Goal: Information Seeking & Learning: Learn about a topic

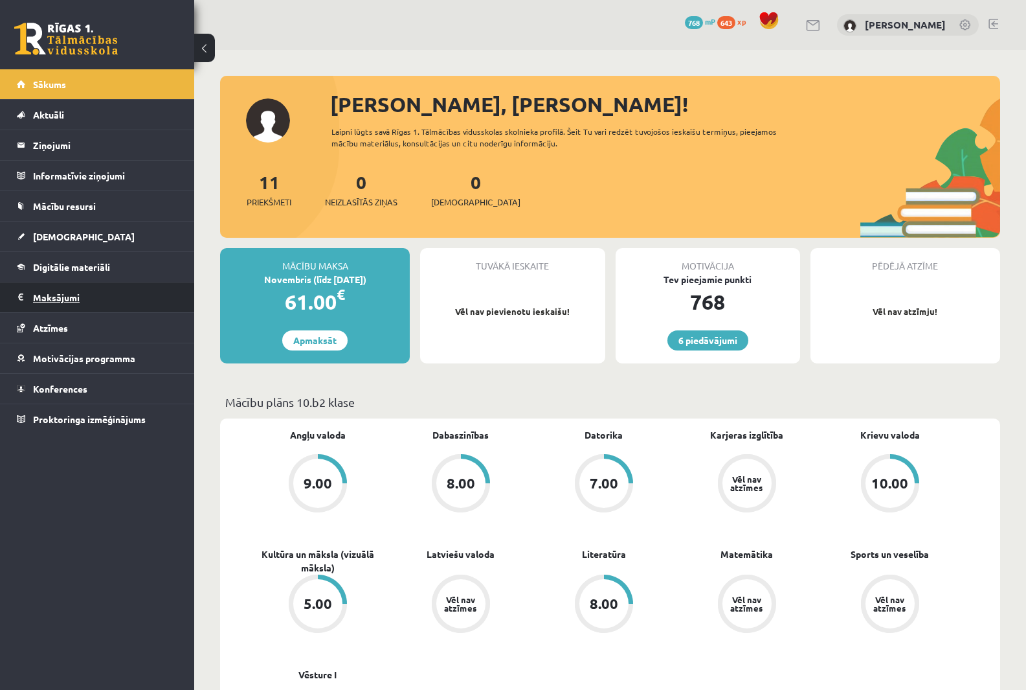
click at [74, 289] on legend "Maksājumi 0" at bounding box center [105, 297] width 145 height 30
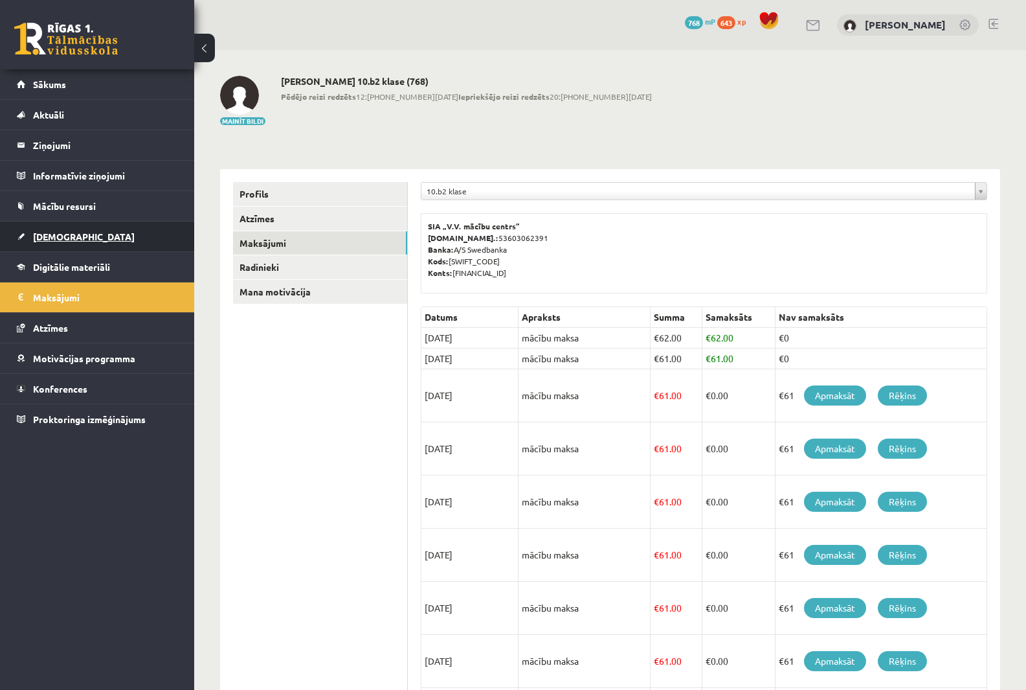
drag, startPoint x: 74, startPoint y: 289, endPoint x: 68, endPoint y: 247, distance: 41.9
click at [68, 247] on link "[DEMOGRAPHIC_DATA]" at bounding box center [97, 236] width 161 height 30
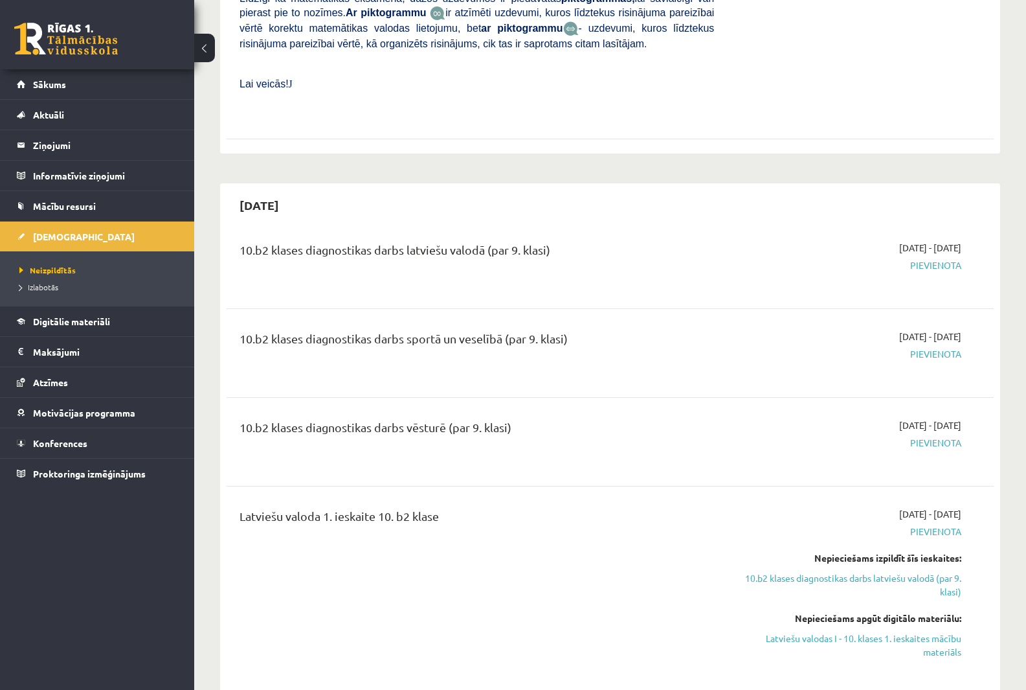
scroll to position [453, 0]
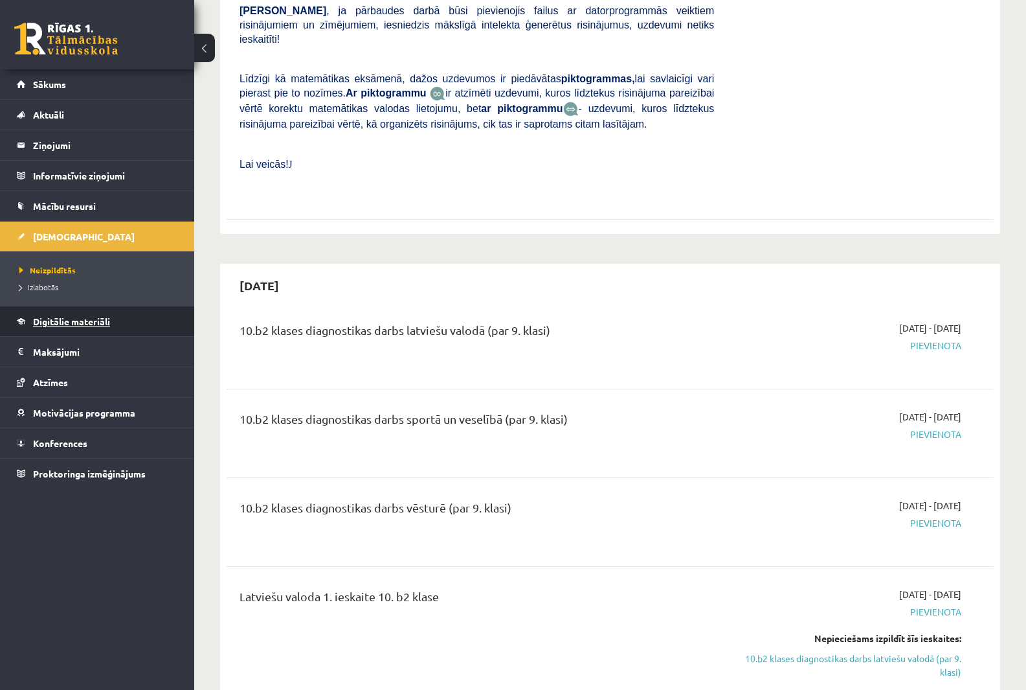
click at [59, 317] on span "Digitālie materiāli" at bounding box center [71, 321] width 77 height 12
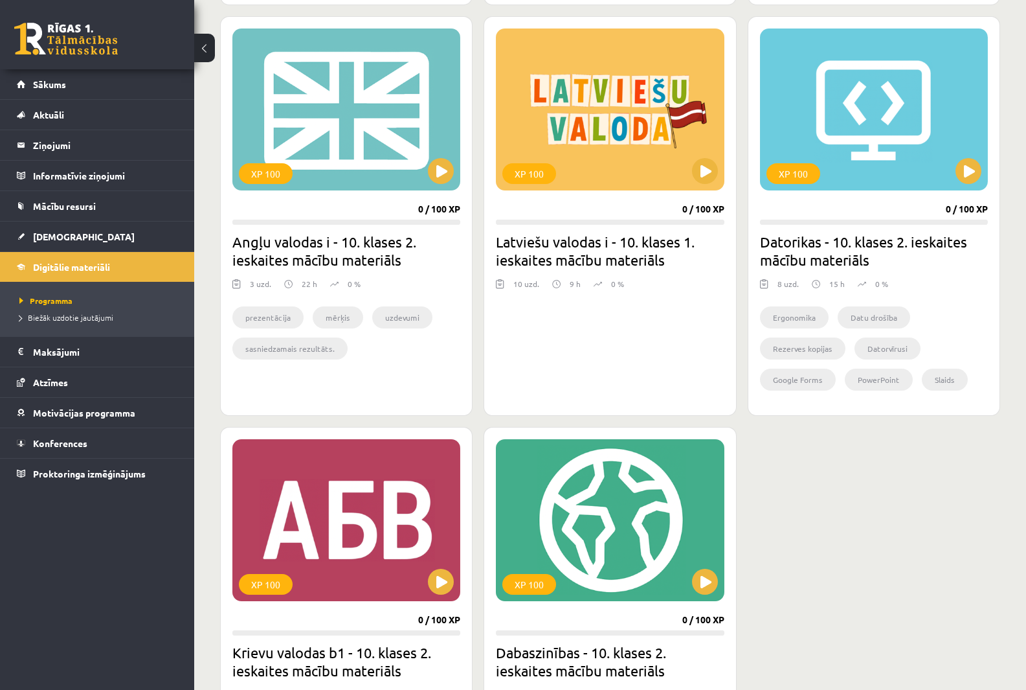
scroll to position [777, 0]
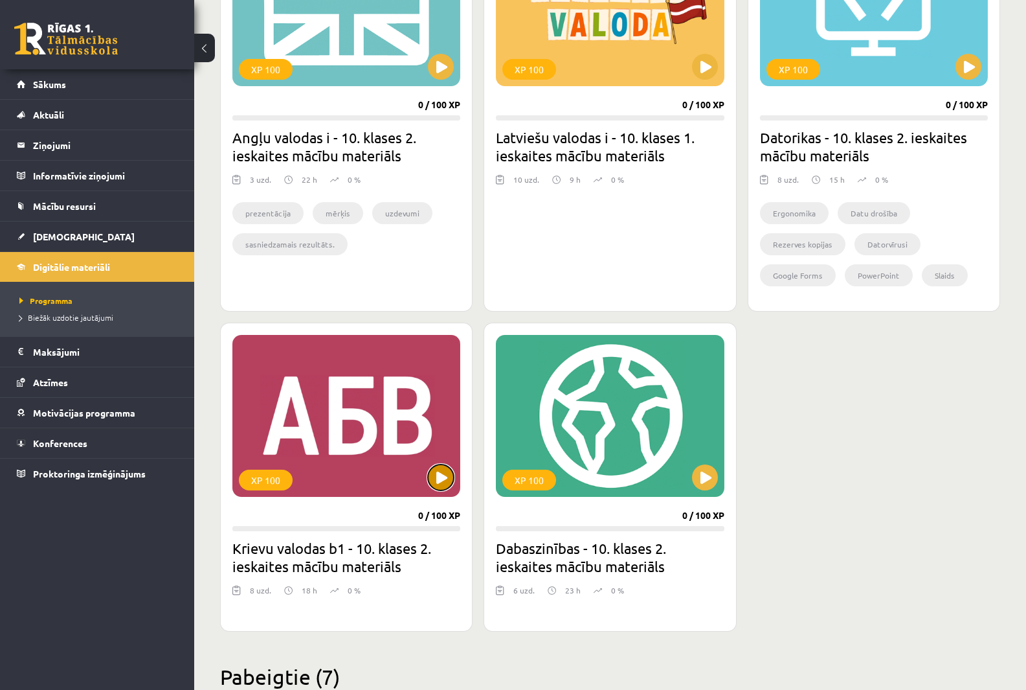
click at [445, 484] on button at bounding box center [441, 477] width 26 height 26
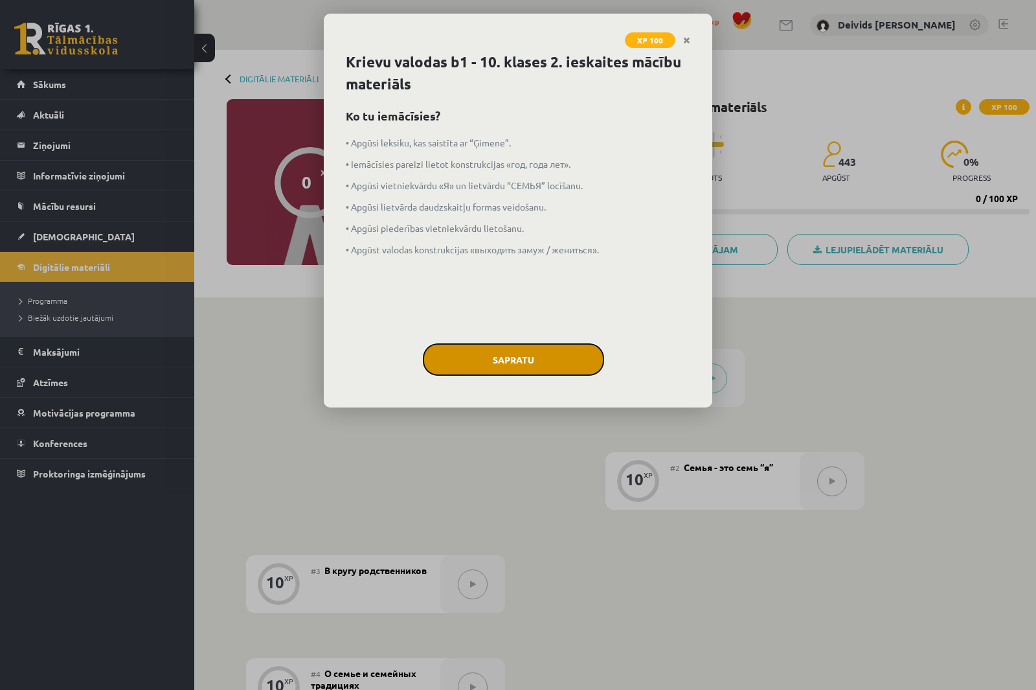
click at [473, 368] on button "Sapratu" at bounding box center [513, 359] width 181 height 32
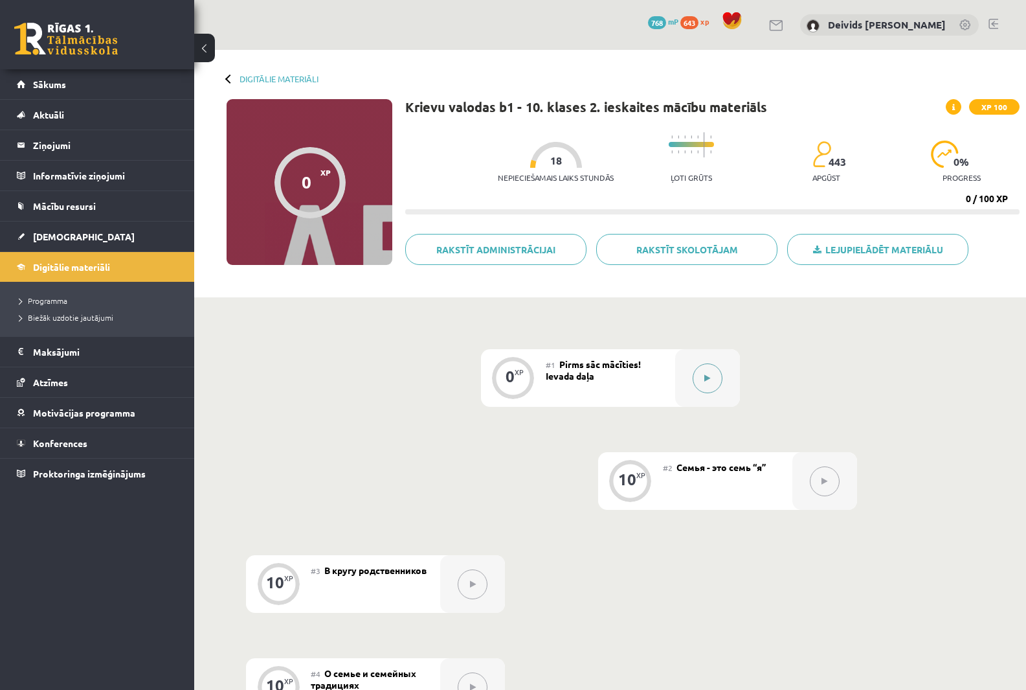
click at [700, 377] on button at bounding box center [708, 378] width 30 height 30
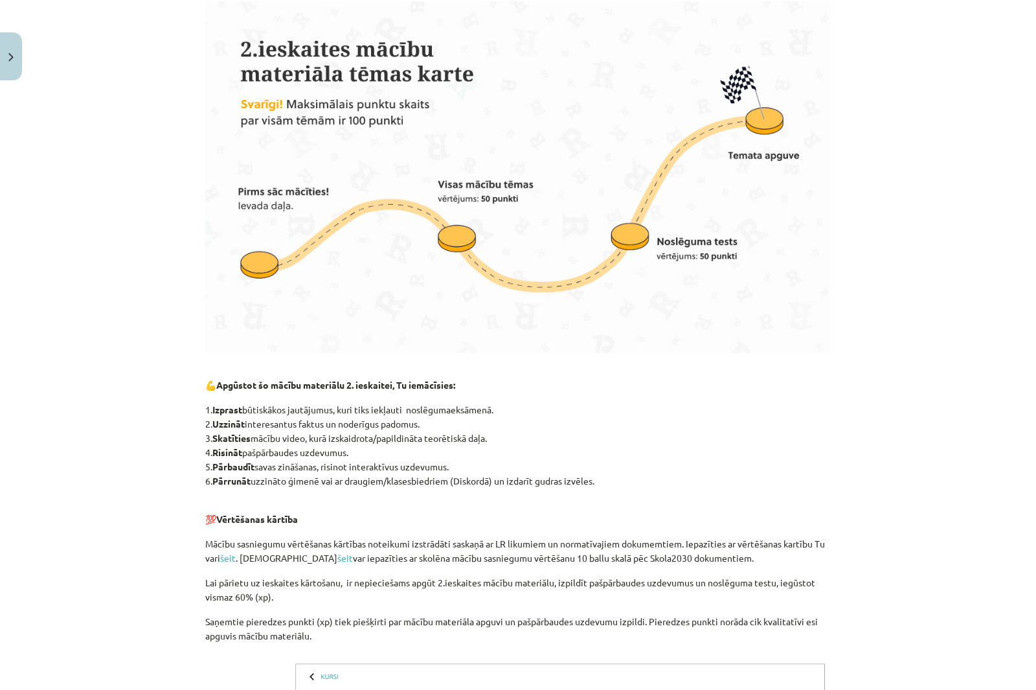
scroll to position [843, 0]
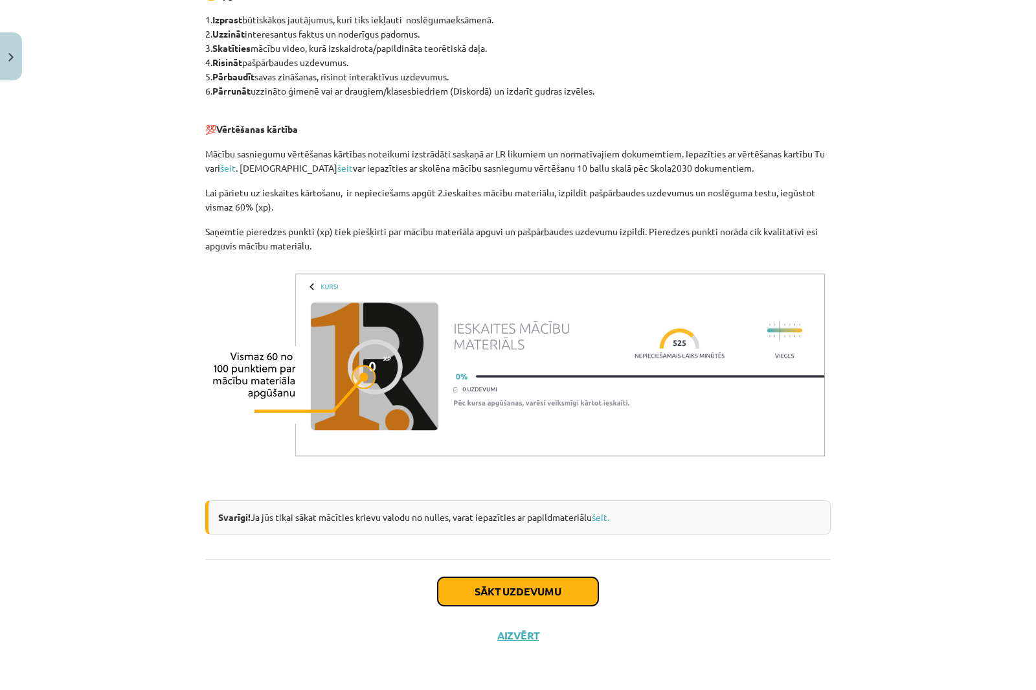
click at [549, 598] on button "Sākt uzdevumu" at bounding box center [518, 591] width 161 height 28
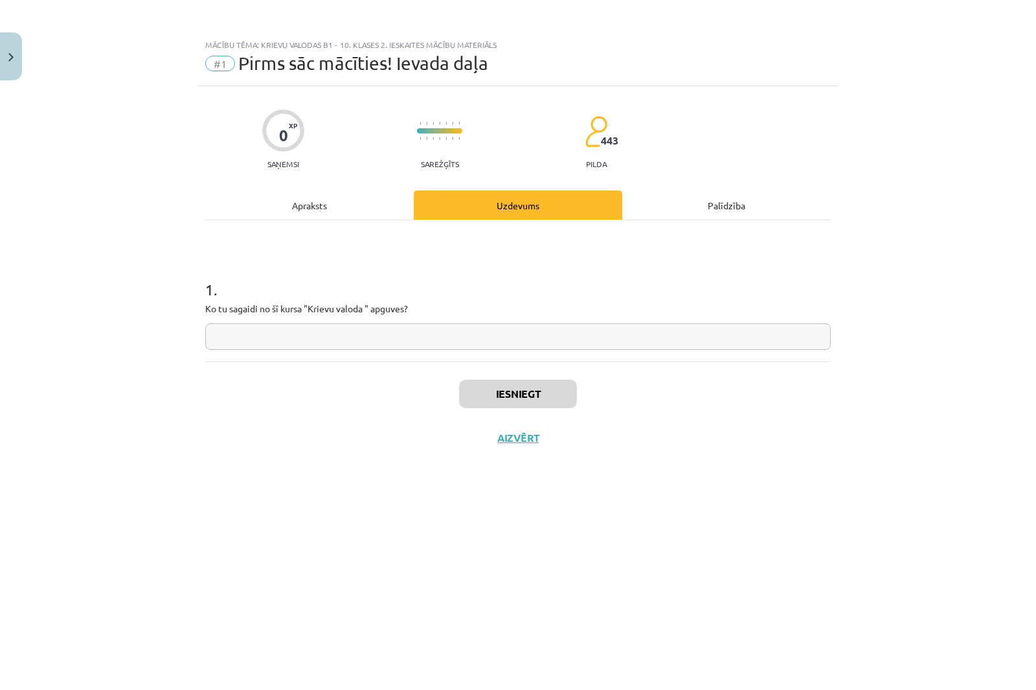
scroll to position [0, 0]
click at [376, 348] on input "text" at bounding box center [517, 336] width 625 height 27
click at [345, 343] on input "text" at bounding box center [517, 336] width 625 height 27
click at [354, 346] on input "text" at bounding box center [517, 336] width 625 height 27
type input "**********"
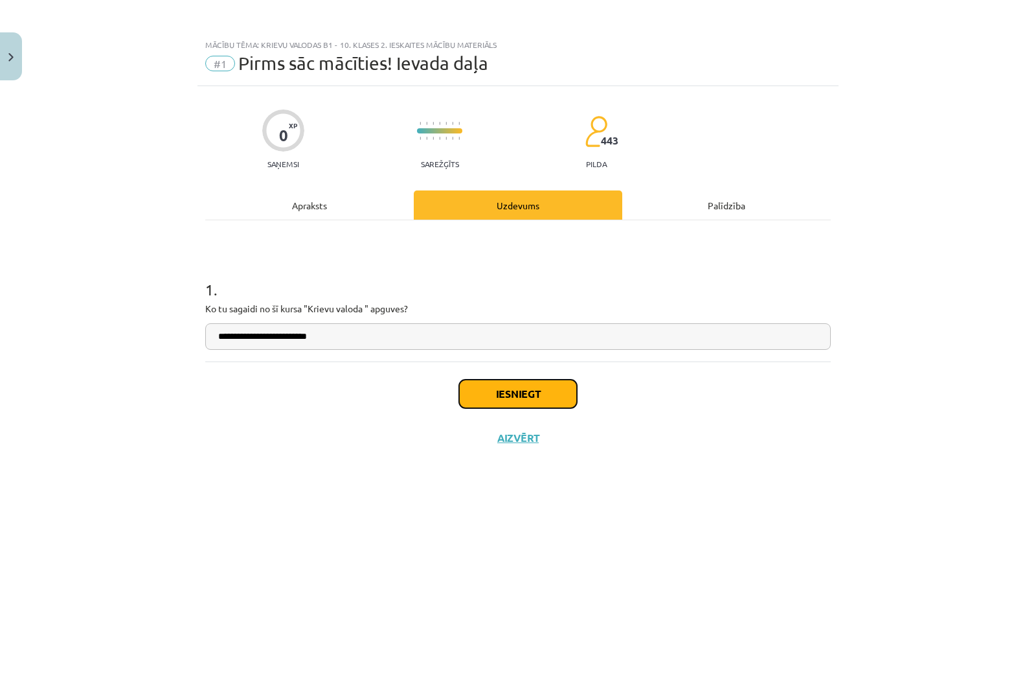
click at [515, 390] on button "Iesniegt" at bounding box center [518, 393] width 118 height 28
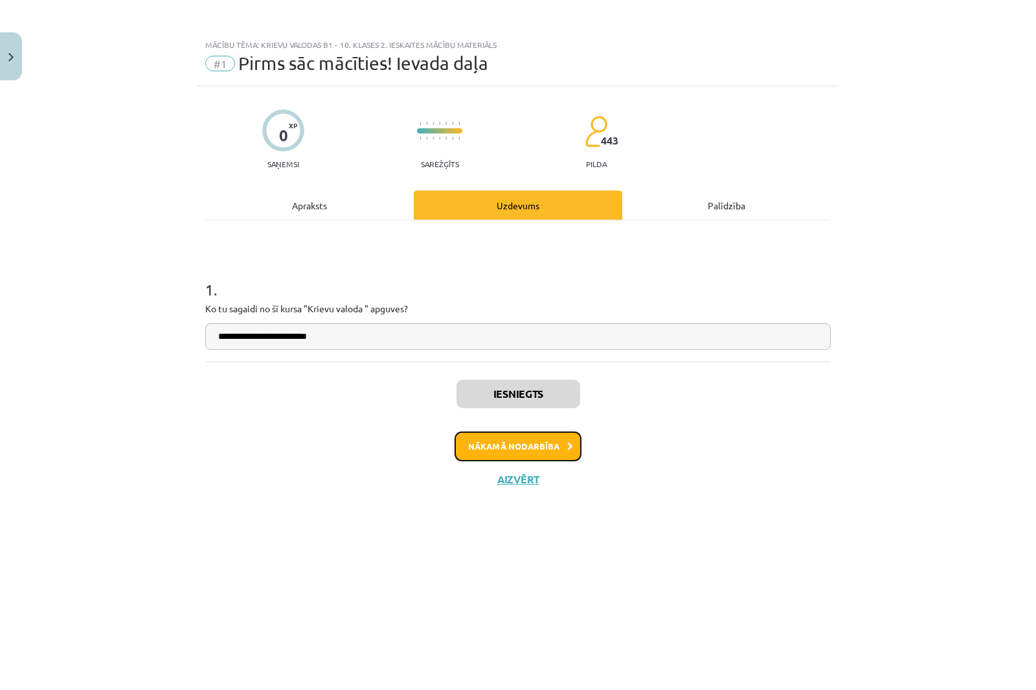
click at [528, 451] on button "Nākamā nodarbība" at bounding box center [518, 446] width 127 height 30
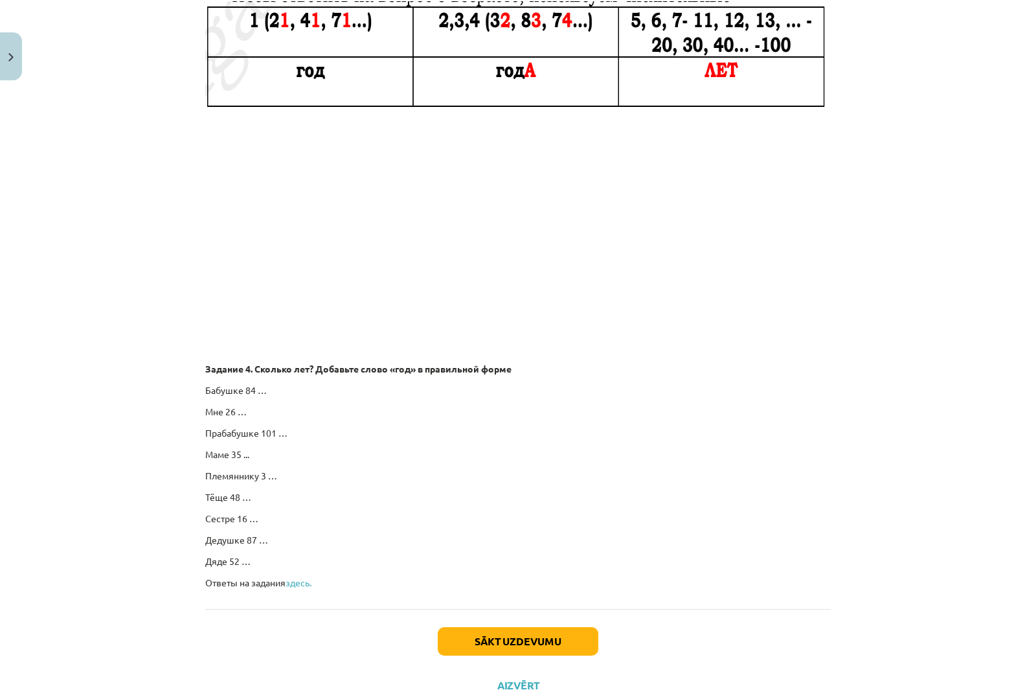
scroll to position [2051, 0]
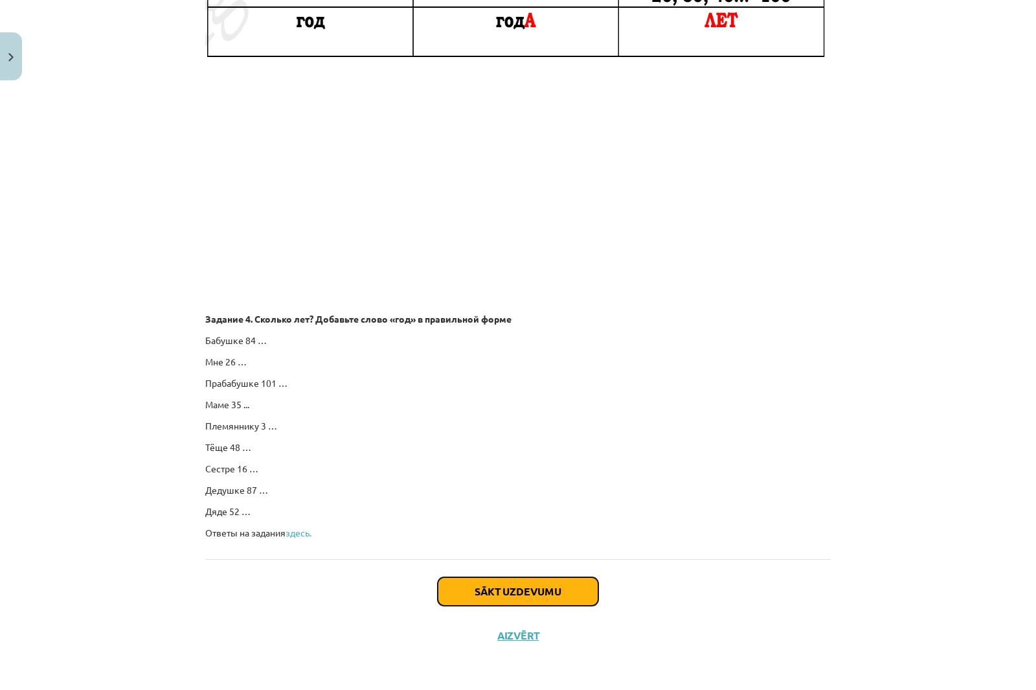
click at [563, 598] on button "Sākt uzdevumu" at bounding box center [518, 591] width 161 height 28
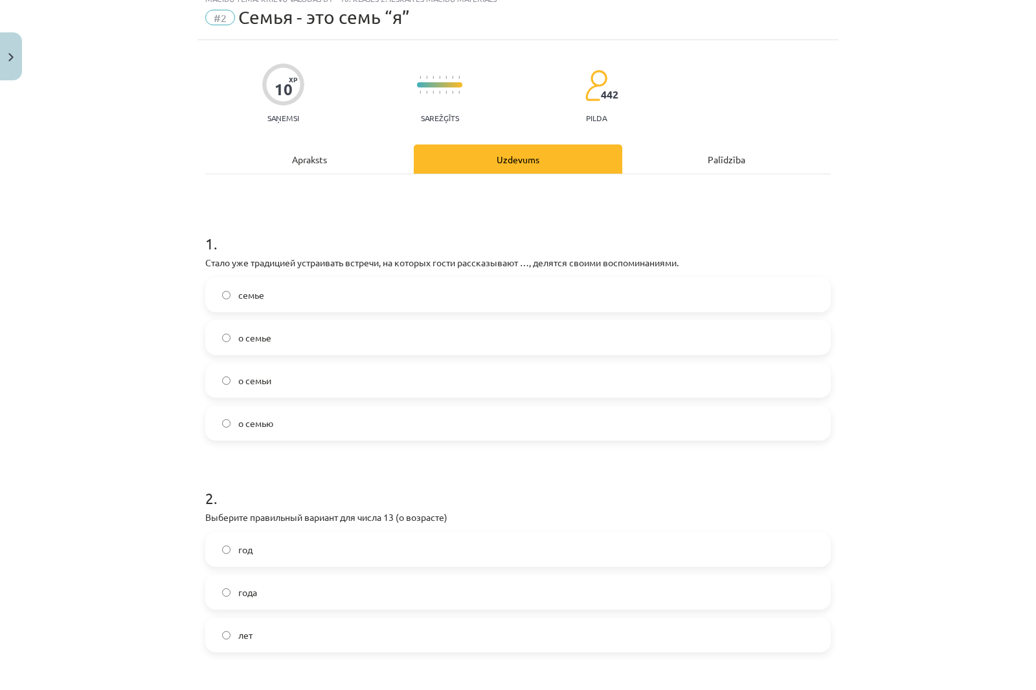
scroll to position [32, 0]
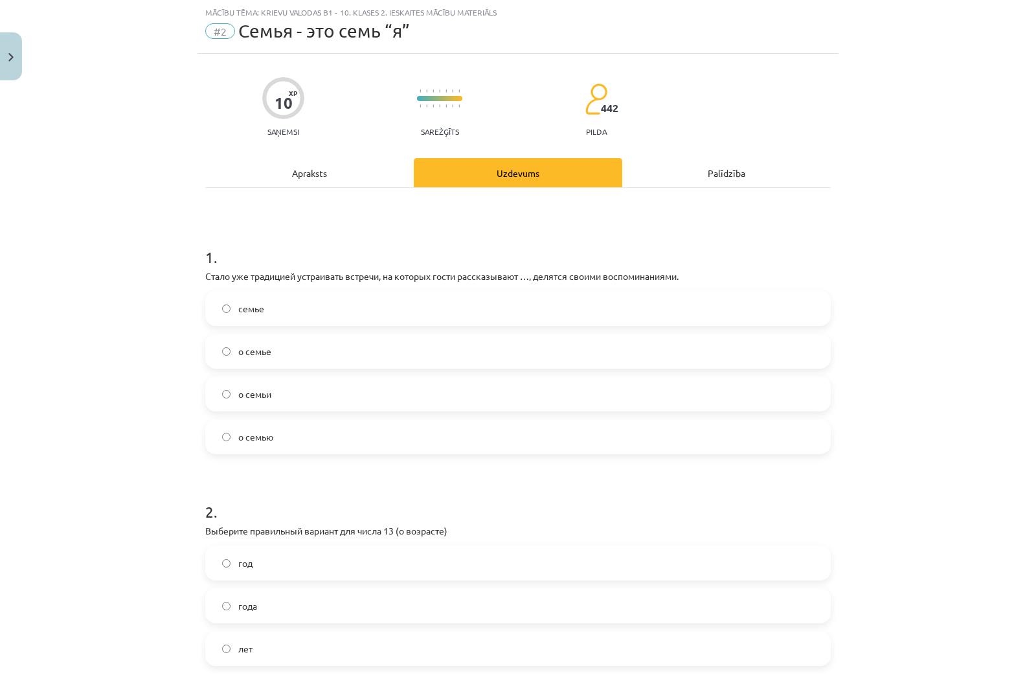
click at [284, 354] on label "о семье" at bounding box center [518, 351] width 623 height 32
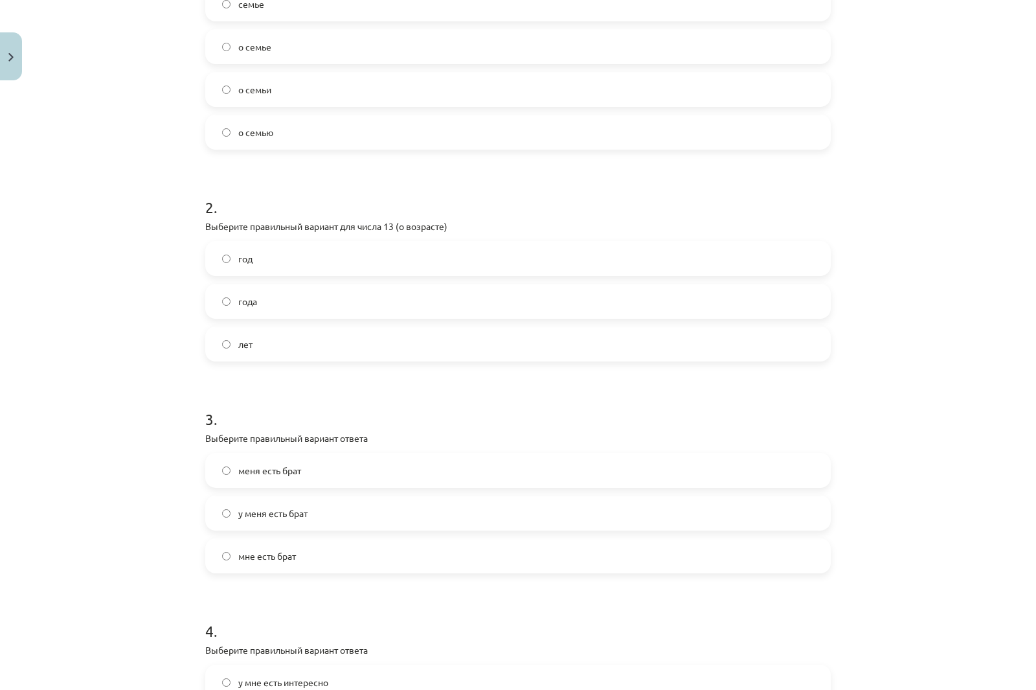
scroll to position [356, 0]
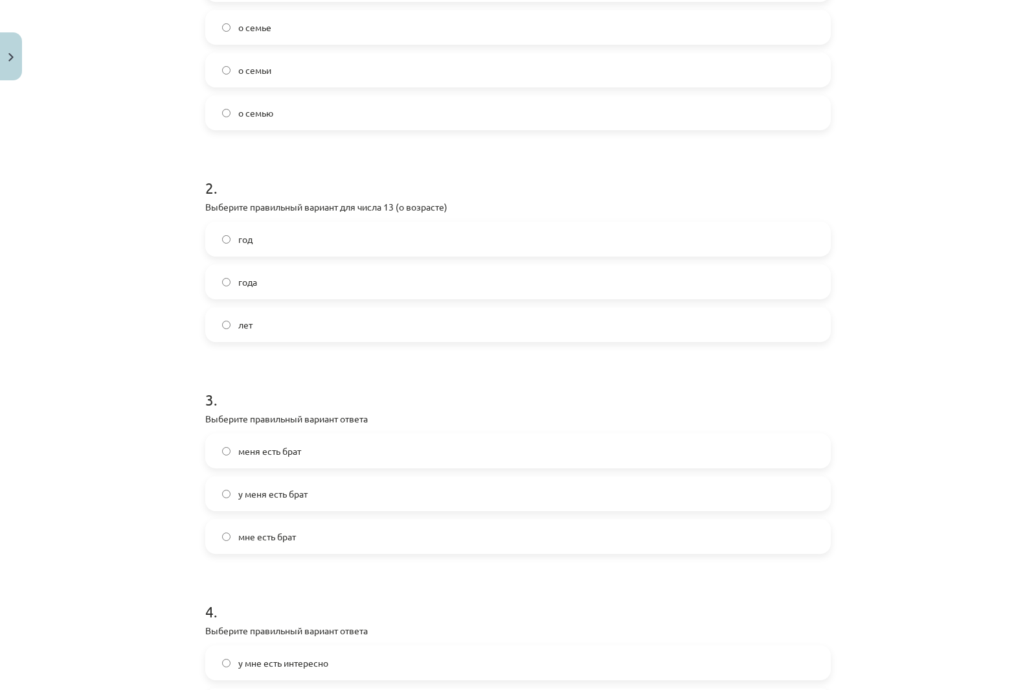
click at [232, 321] on label "лет" at bounding box center [518, 324] width 623 height 32
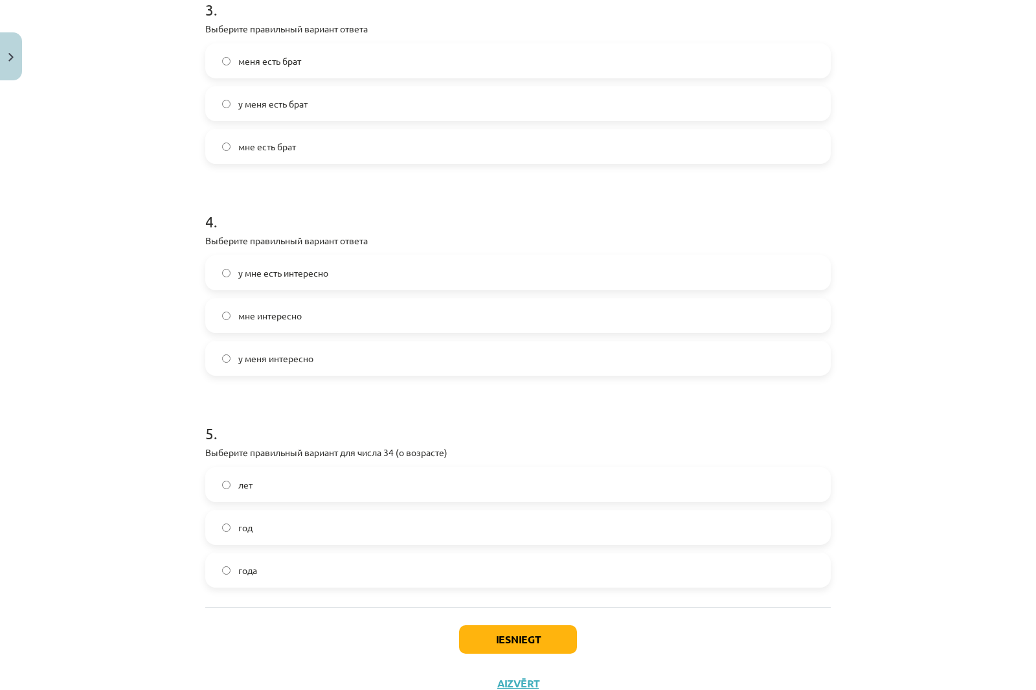
scroll to position [794, 0]
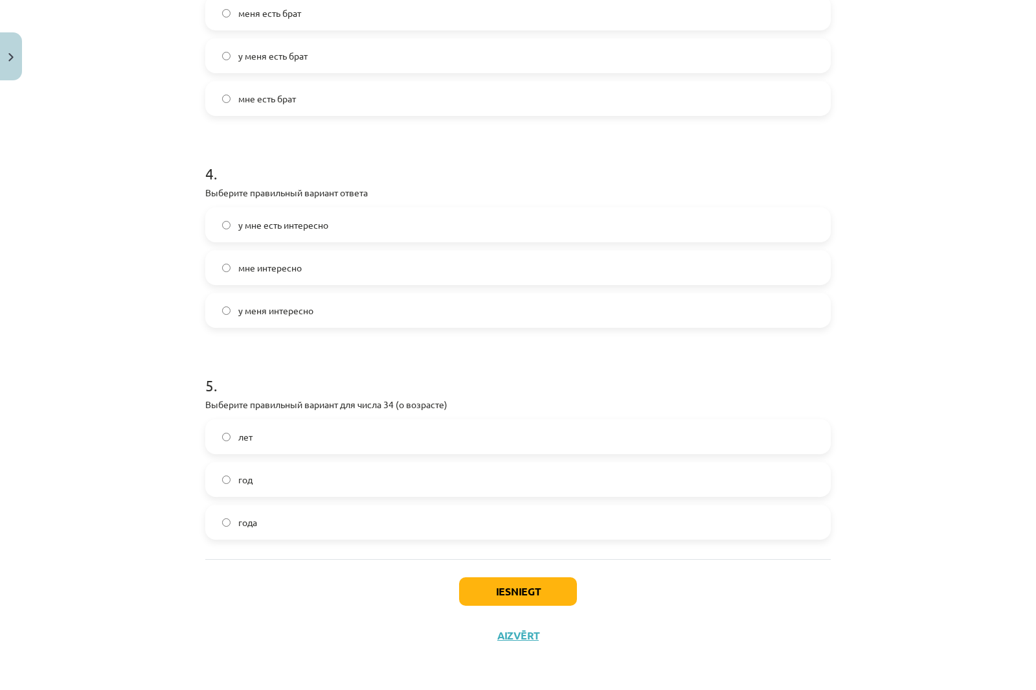
click at [225, 276] on label "мне интересно" at bounding box center [518, 267] width 623 height 32
click at [254, 529] on label "года" at bounding box center [518, 522] width 623 height 32
click at [550, 589] on button "Iesniegt" at bounding box center [518, 591] width 118 height 28
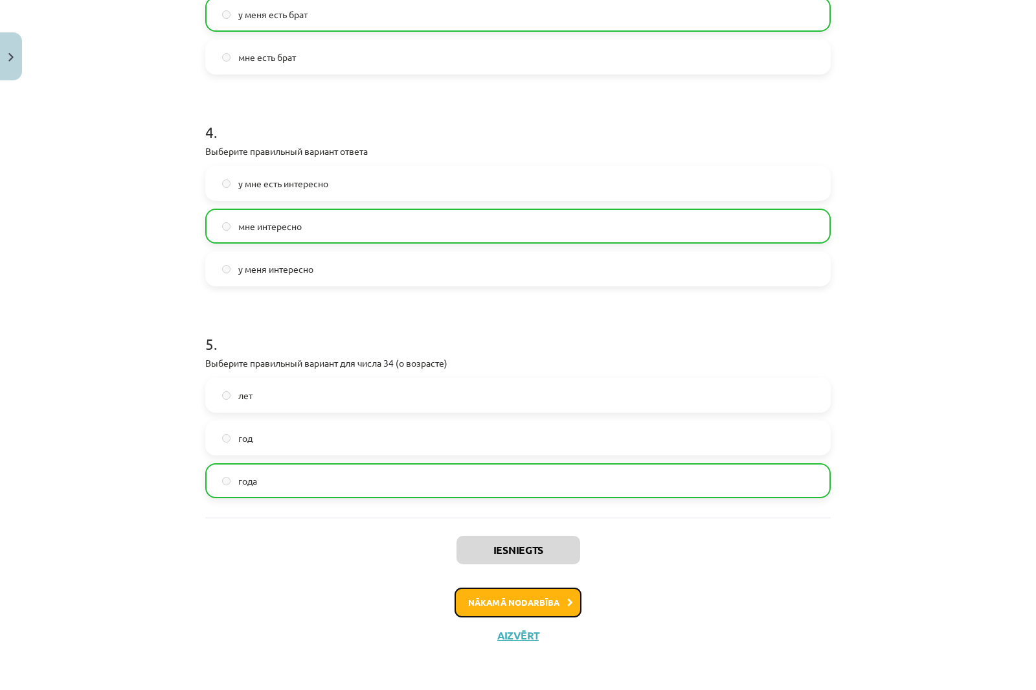
click at [545, 602] on button "Nākamā nodarbība" at bounding box center [518, 602] width 127 height 30
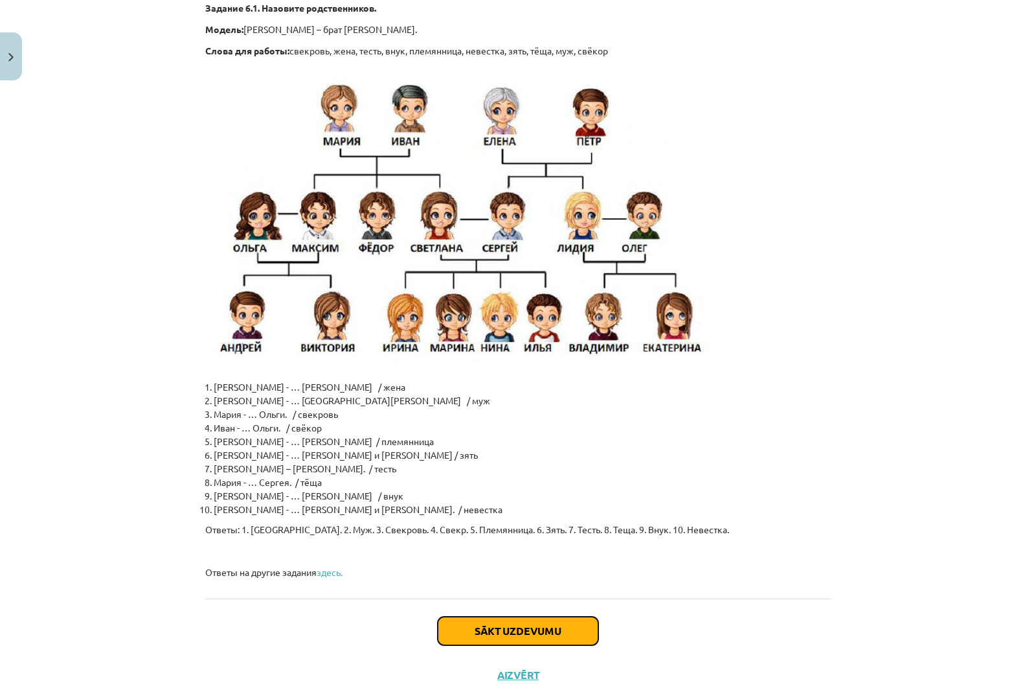
click at [529, 616] on button "Sākt uzdevumu" at bounding box center [518, 630] width 161 height 28
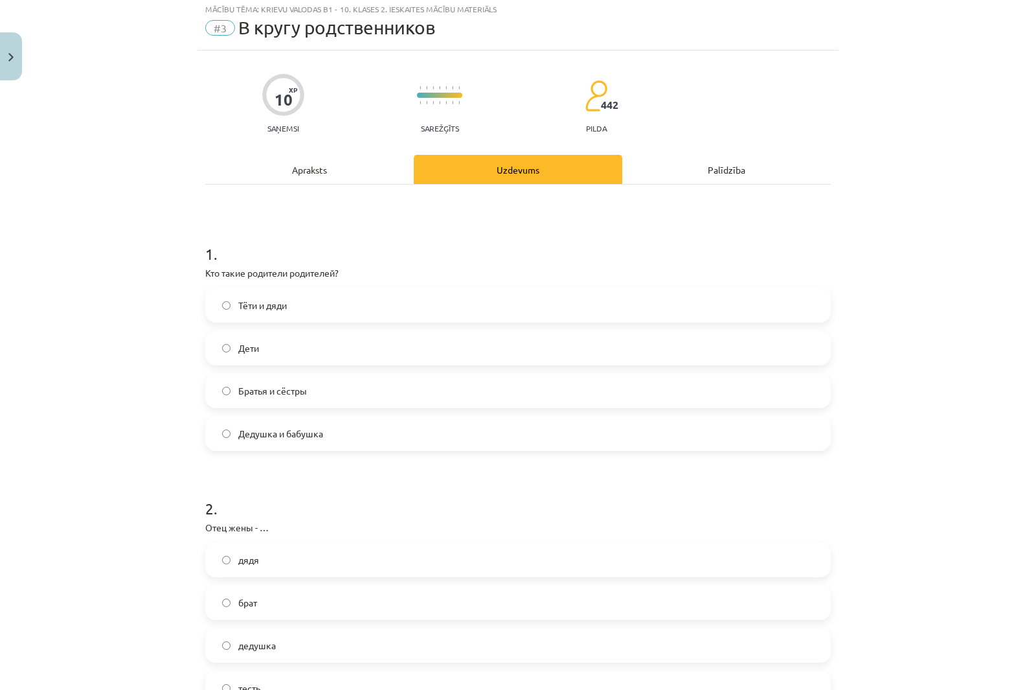
scroll to position [32, 0]
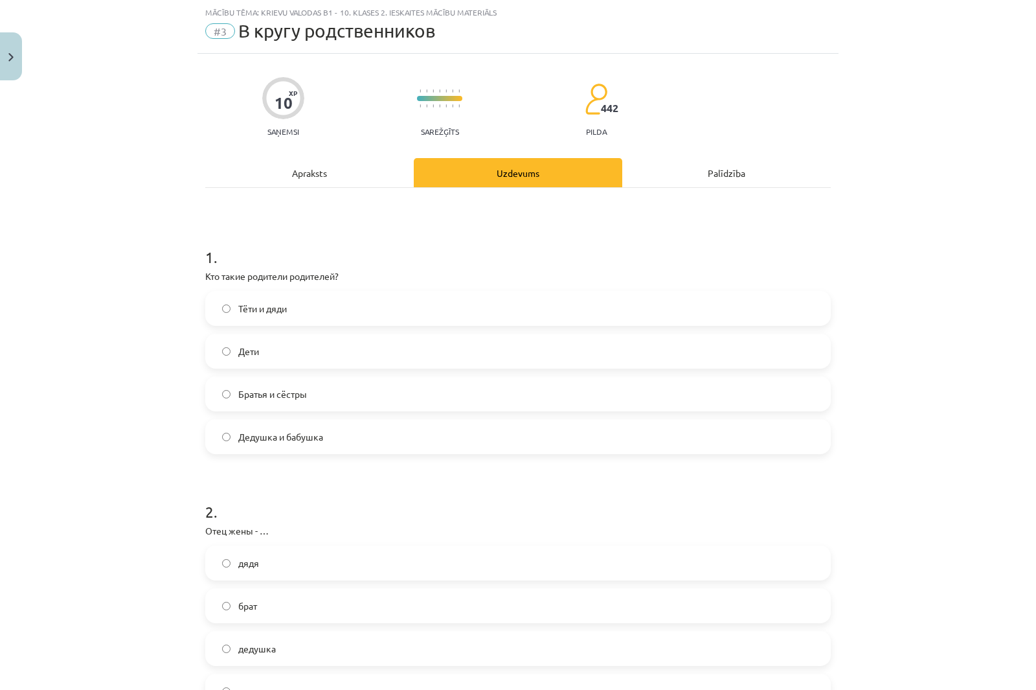
drag, startPoint x: 319, startPoint y: 443, endPoint x: 310, endPoint y: 436, distance: 11.0
click at [319, 442] on span "Дедушка и бабушка" at bounding box center [280, 437] width 85 height 14
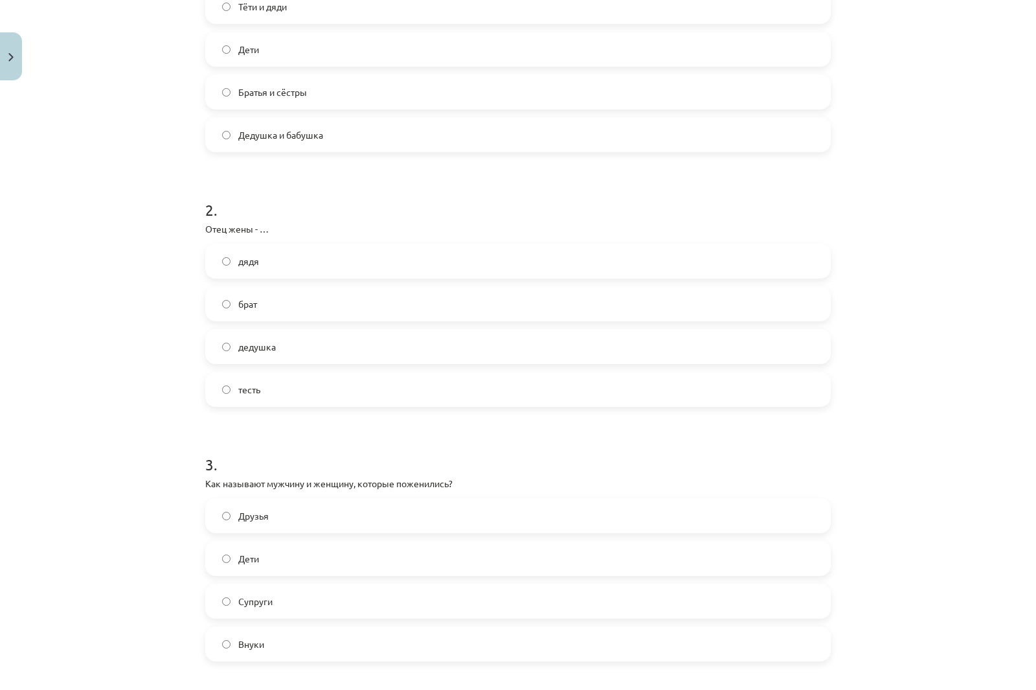
scroll to position [356, 0]
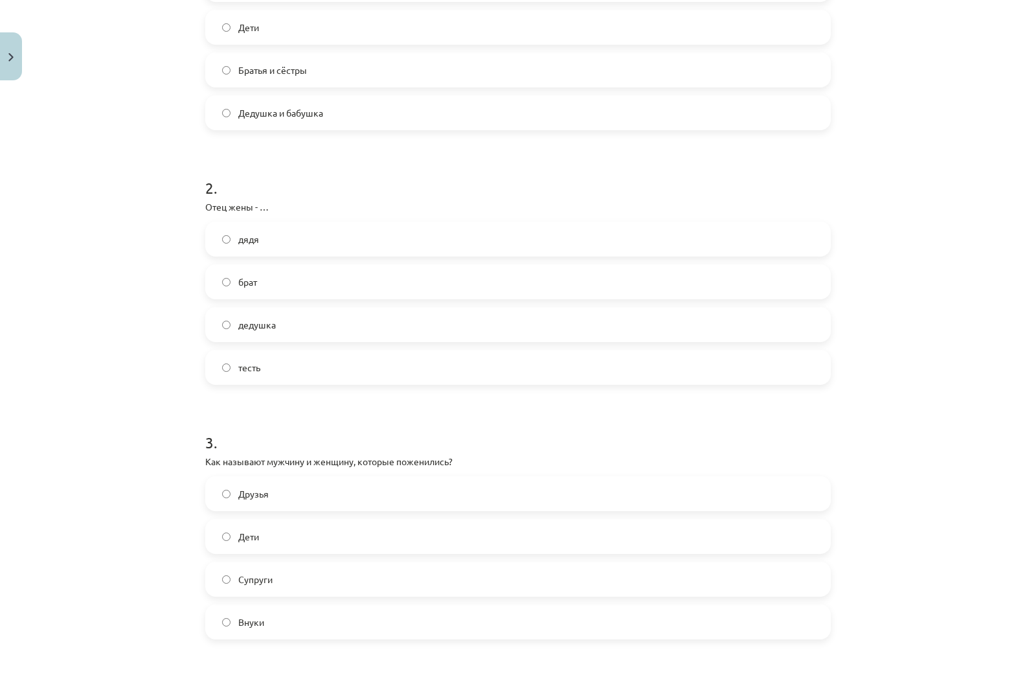
click at [269, 365] on label "тесть" at bounding box center [518, 367] width 623 height 32
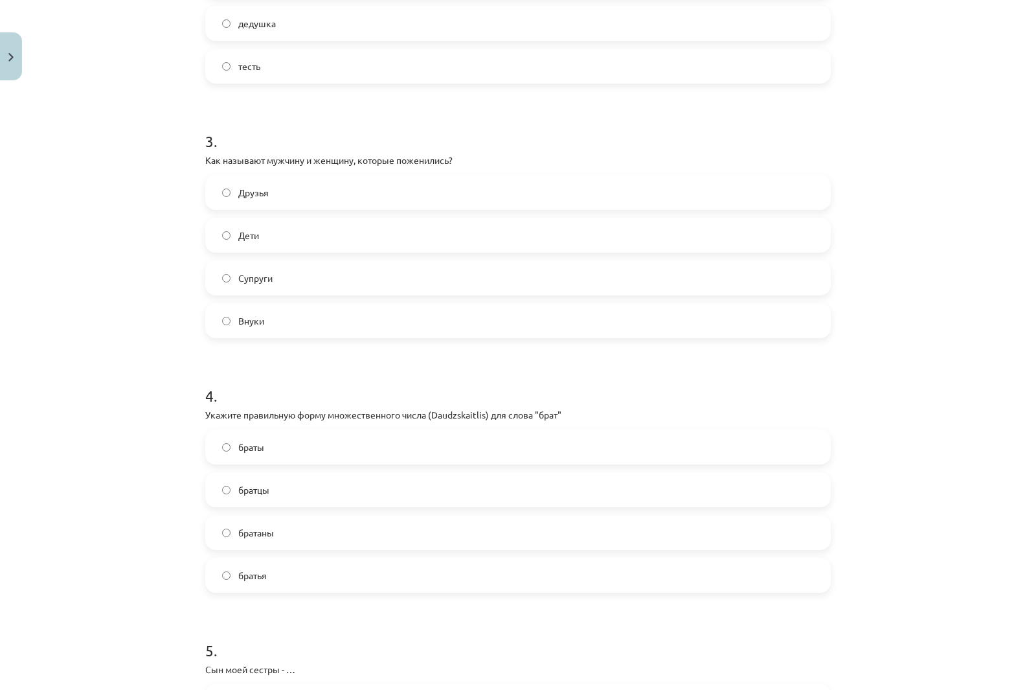
scroll to position [680, 0]
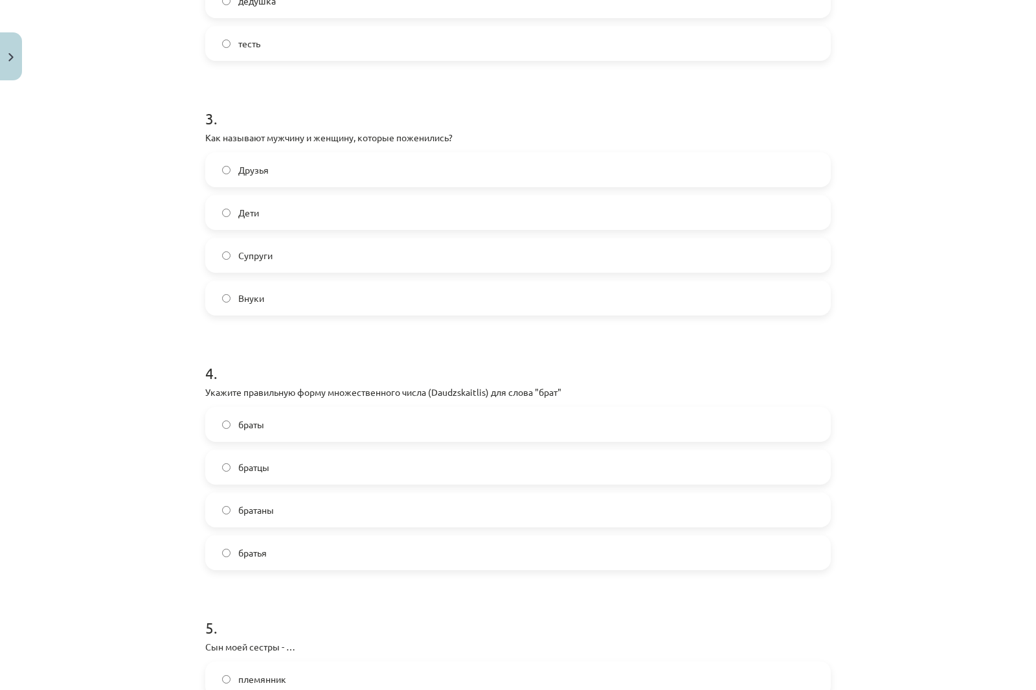
click at [229, 264] on label "Супруги" at bounding box center [518, 255] width 623 height 32
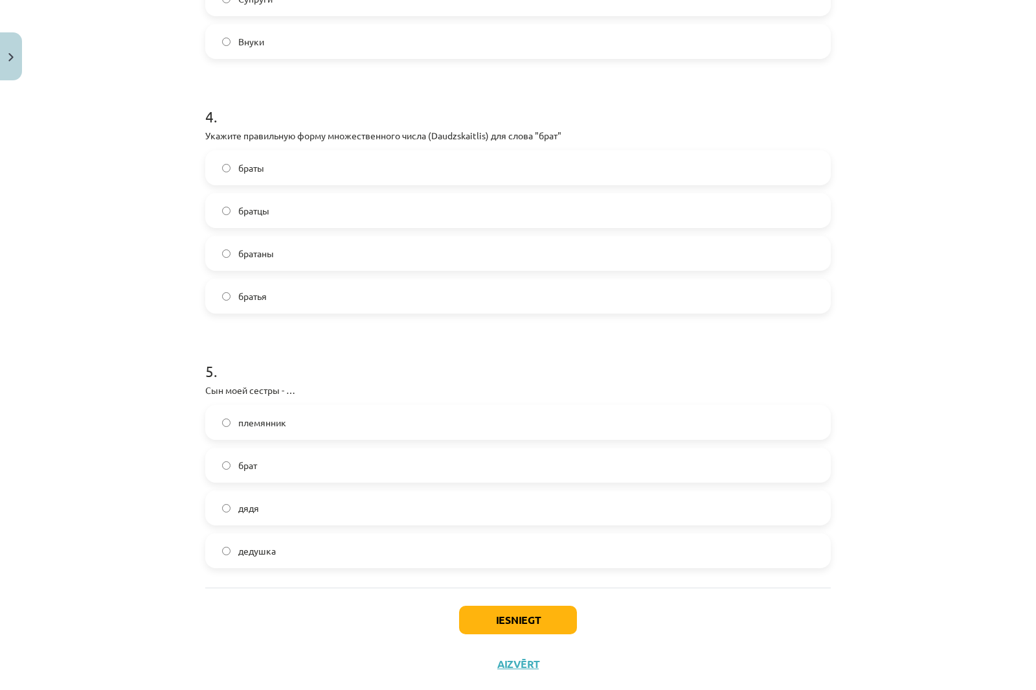
scroll to position [939, 0]
click at [280, 289] on label "братья" at bounding box center [518, 293] width 623 height 32
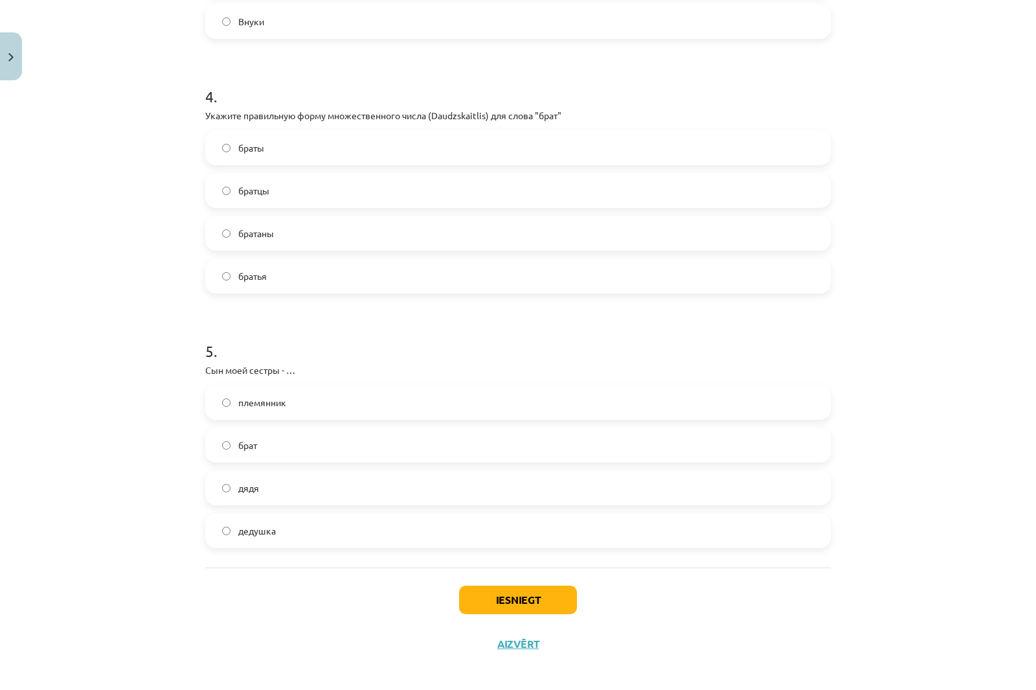
scroll to position [965, 0]
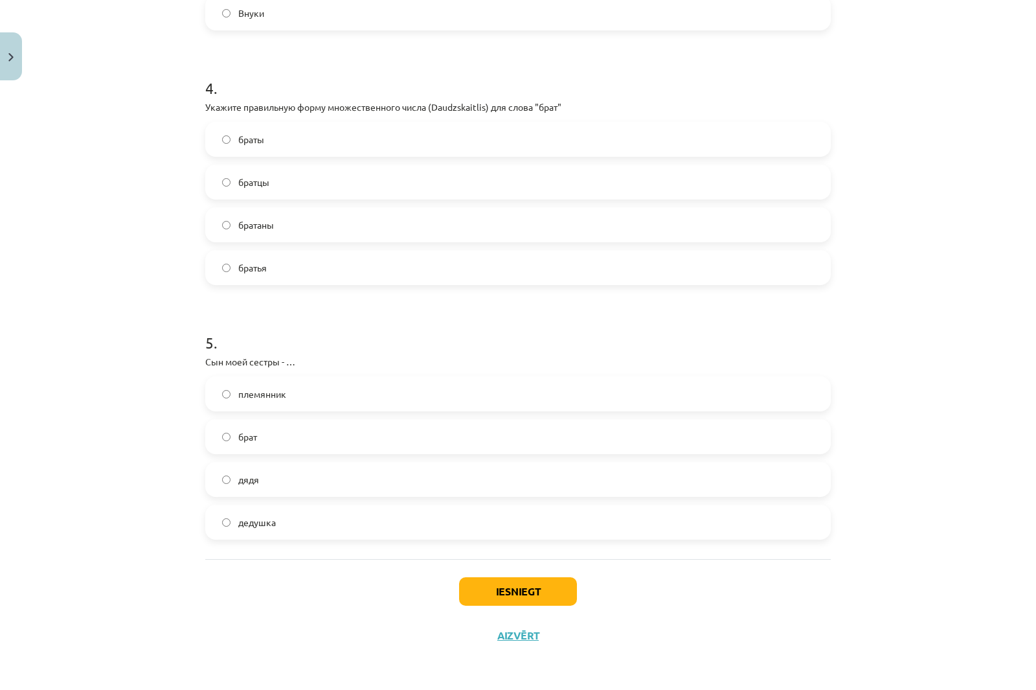
click at [243, 395] on span "племянник" at bounding box center [262, 394] width 48 height 14
click at [544, 586] on button "Iesniegt" at bounding box center [518, 591] width 118 height 28
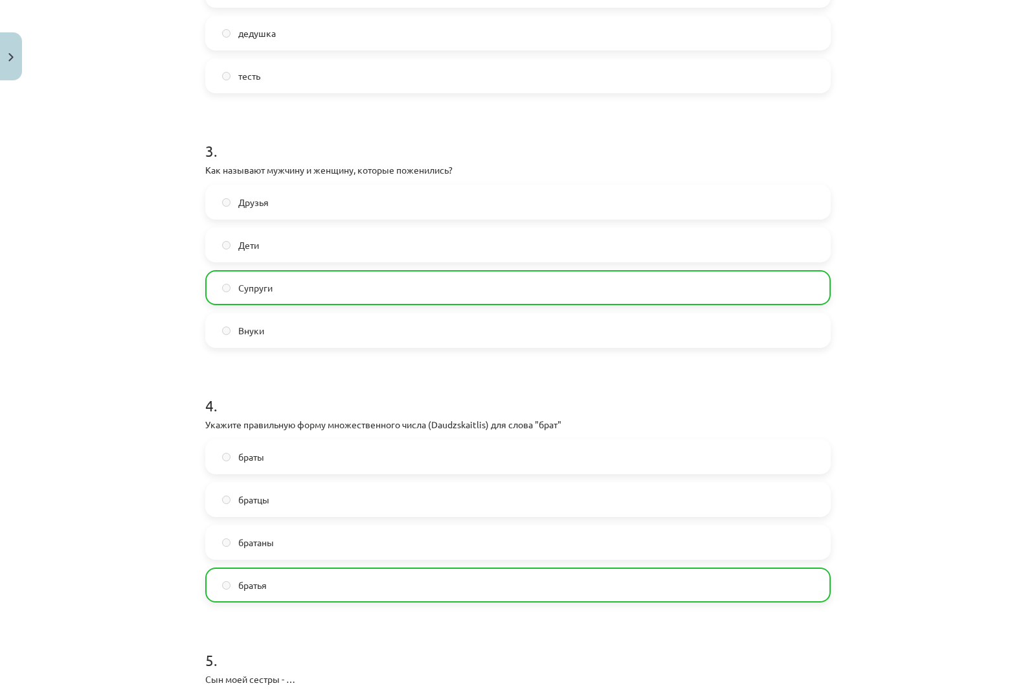
scroll to position [1006, 0]
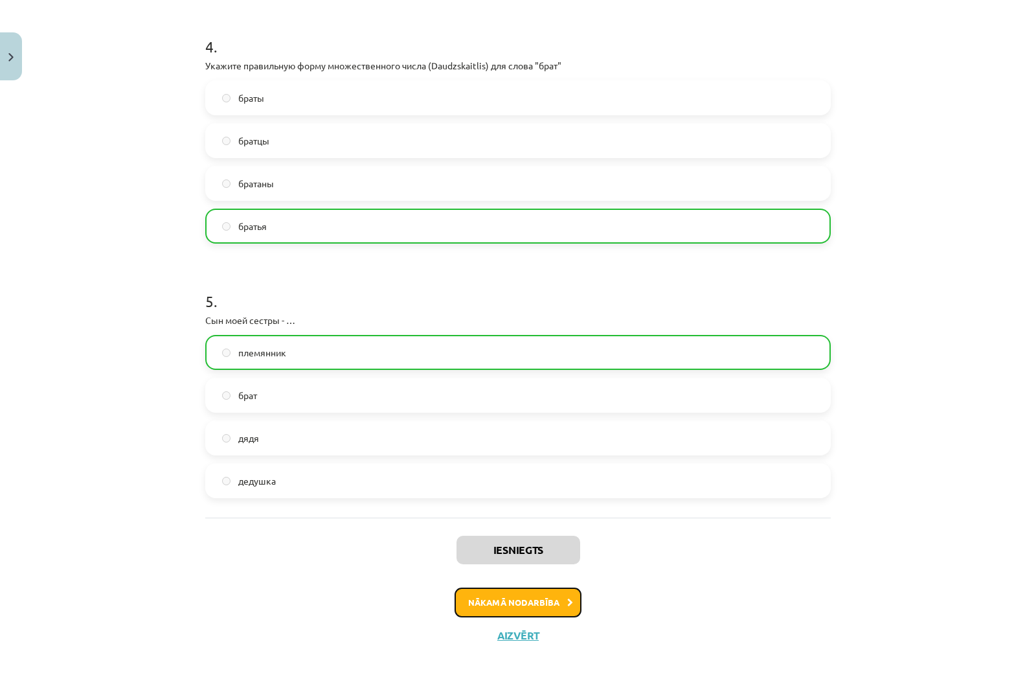
click at [551, 599] on button "Nākamā nodarbība" at bounding box center [518, 602] width 127 height 30
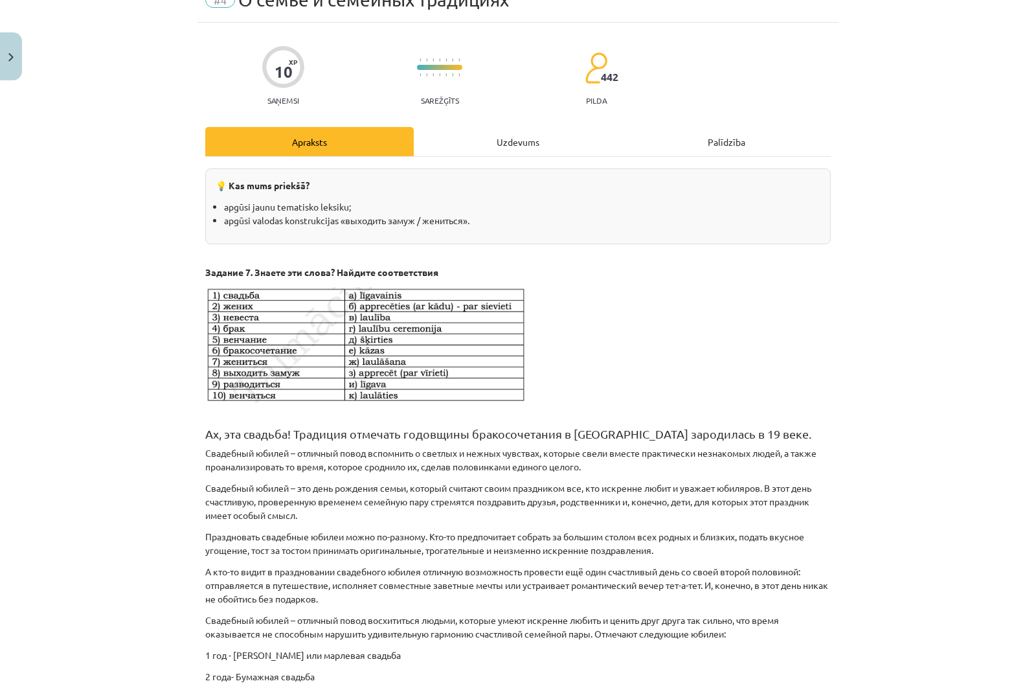
scroll to position [32, 0]
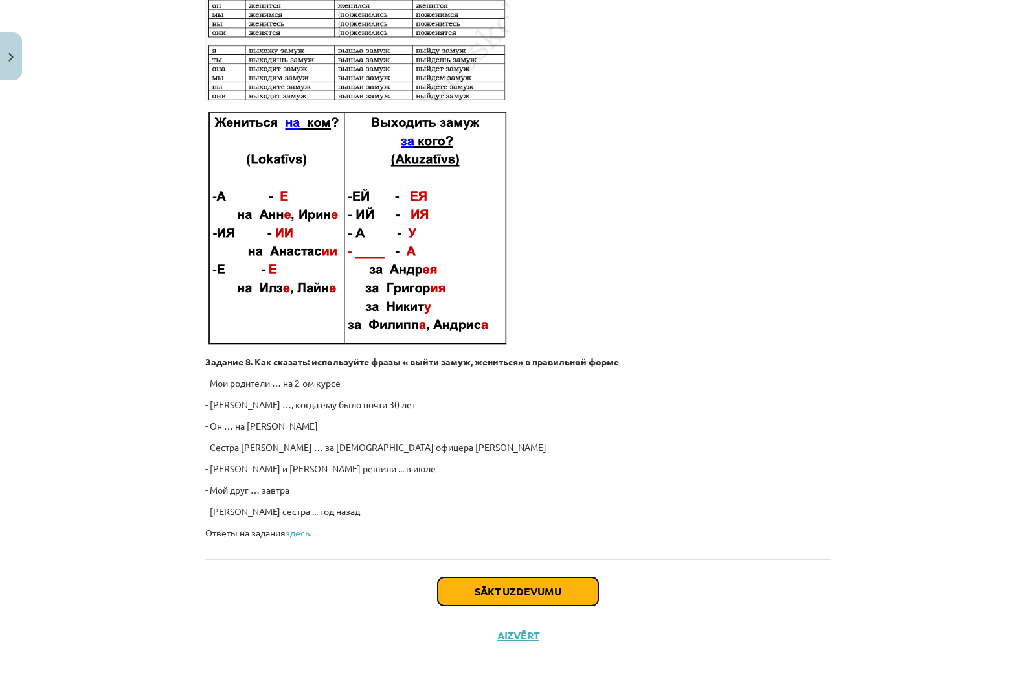
click at [565, 583] on button "Sākt uzdevumu" at bounding box center [518, 591] width 161 height 28
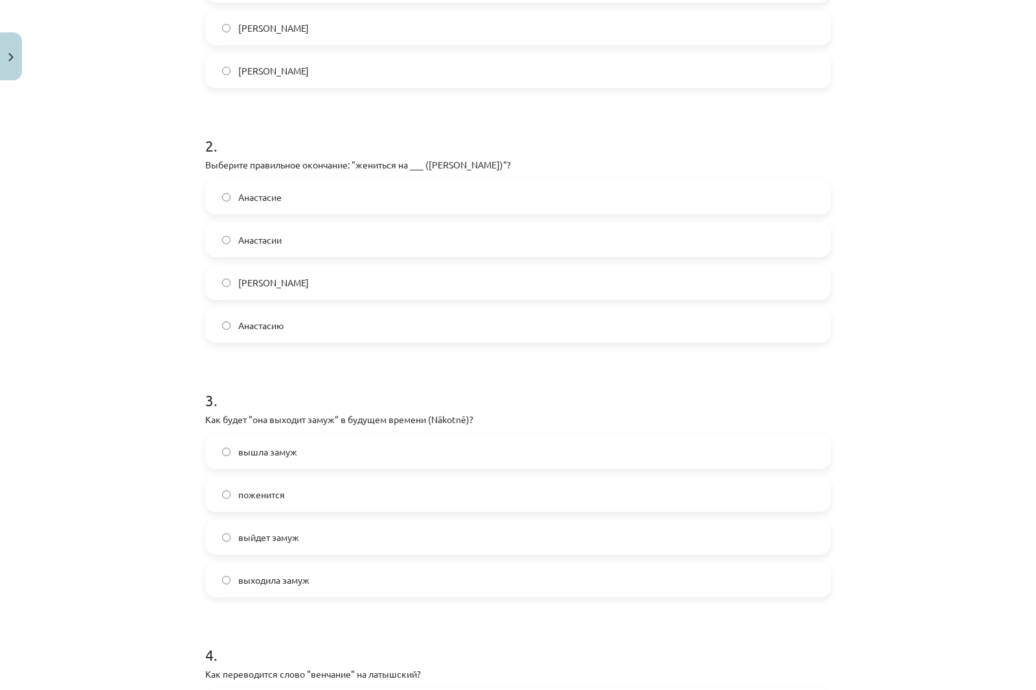
scroll to position [421, 0]
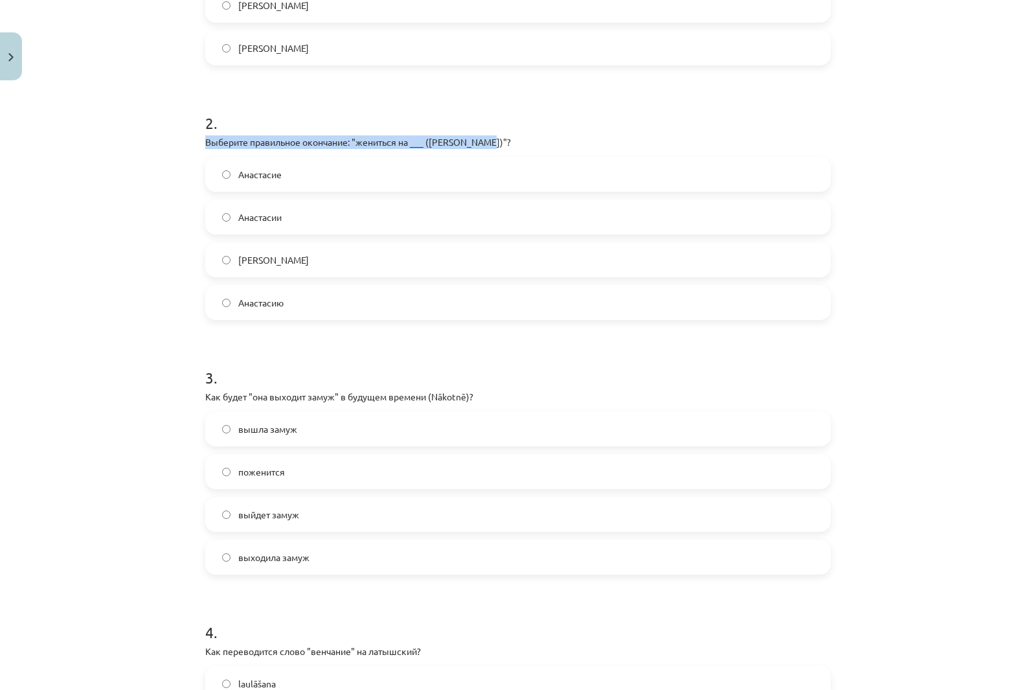
drag, startPoint x: 197, startPoint y: 141, endPoint x: 495, endPoint y: 144, distance: 297.9
click at [495, 144] on div "10 XP Saņemsi Sarežģīts 442 pilda Apraksts Uzdevums Palīdzība 1 . Как правильно…" at bounding box center [517, 433] width 641 height 1536
copy p "Выберите правильное окончание: "жениться на ___ (Анастасия)"?"
click at [271, 221] on span "Анастасии" at bounding box center [259, 217] width 43 height 14
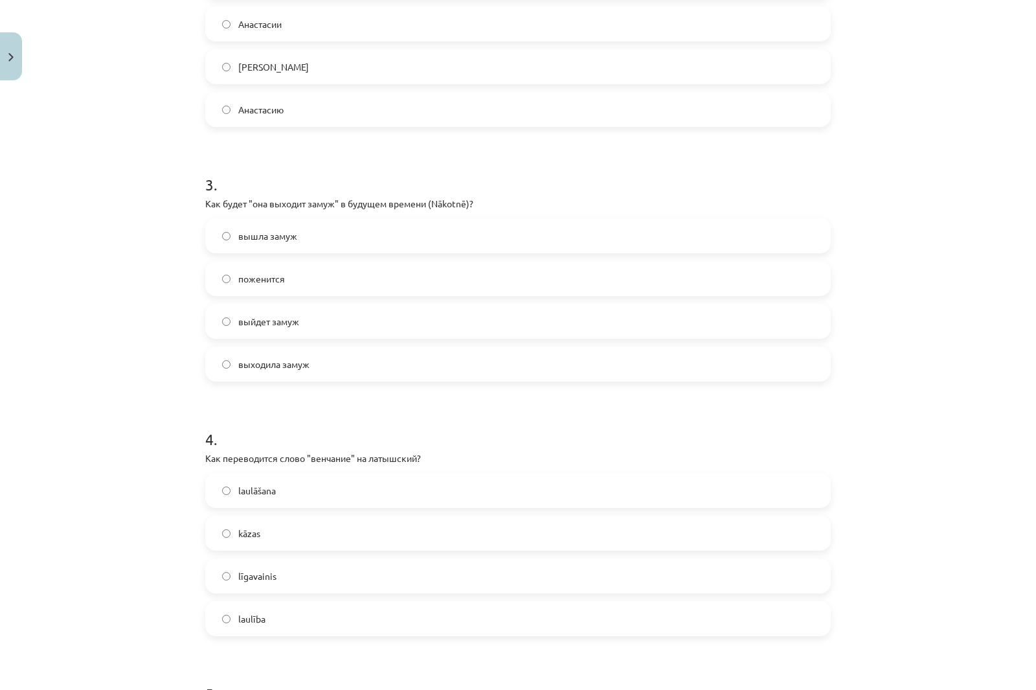
scroll to position [615, 0]
click at [256, 326] on span "выйдет замуж" at bounding box center [268, 320] width 61 height 14
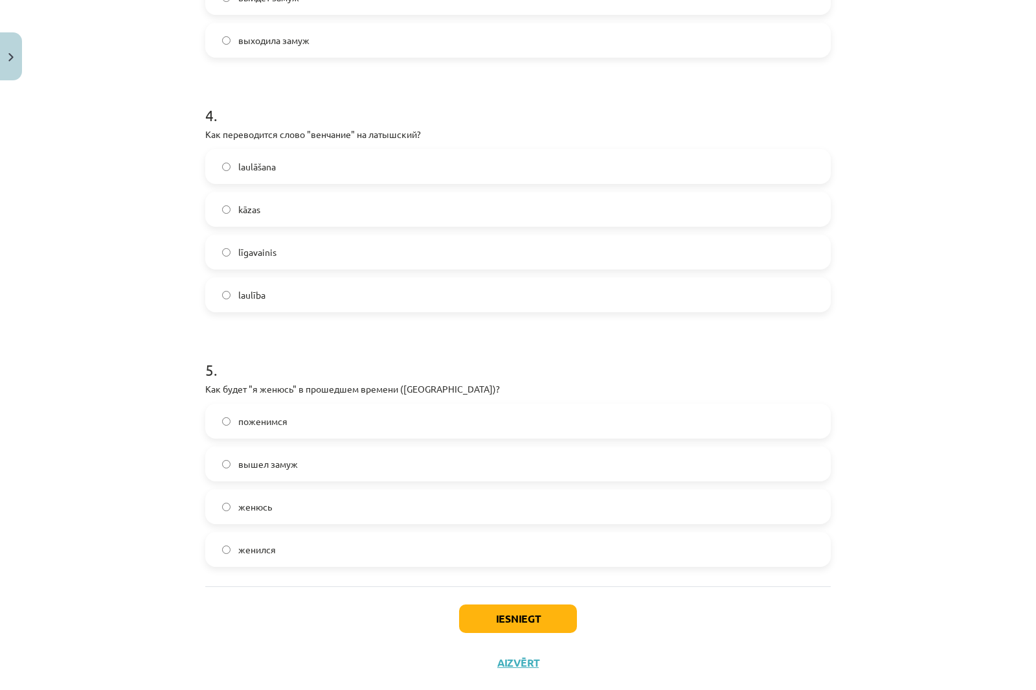
scroll to position [939, 0]
